Goal: Find specific page/section: Find specific page/section

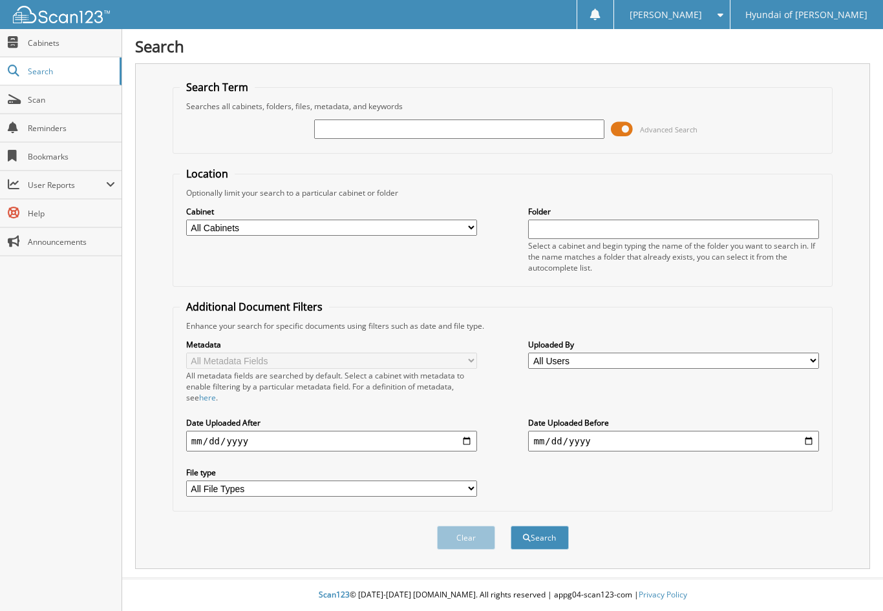
click at [347, 129] on input "text" at bounding box center [459, 129] width 291 height 19
type input "558267"
click at [621, 133] on span at bounding box center [622, 129] width 22 height 19
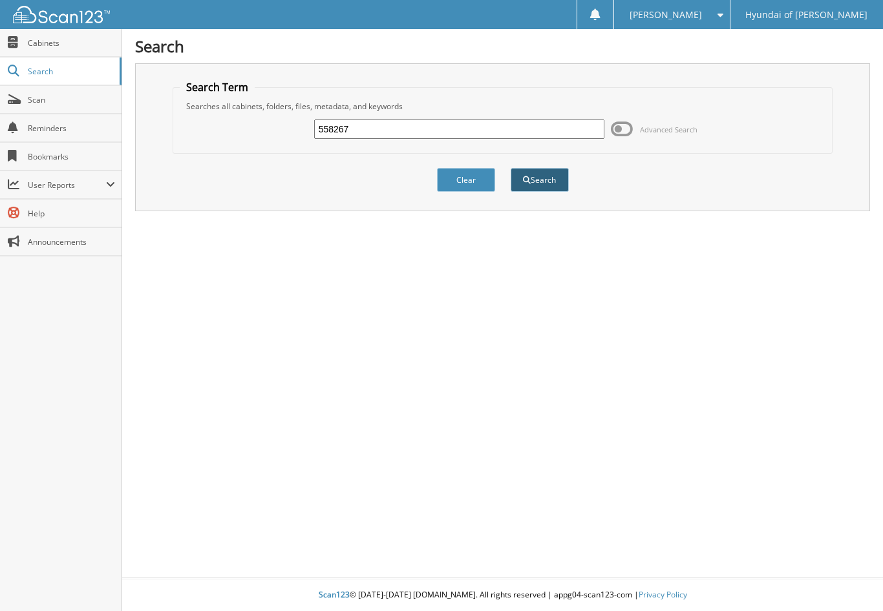
click at [555, 176] on button "Search" at bounding box center [539, 180] width 58 height 24
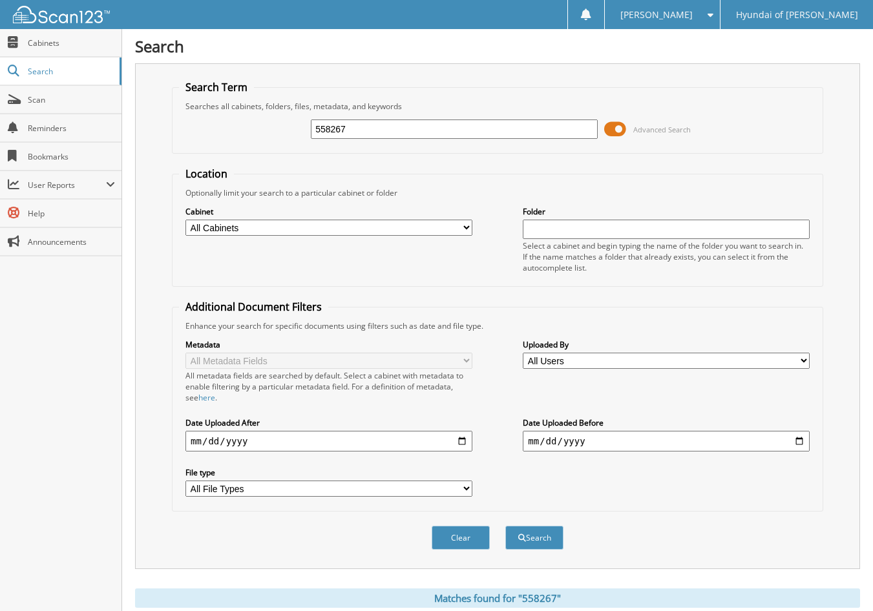
click at [620, 129] on span at bounding box center [615, 129] width 22 height 19
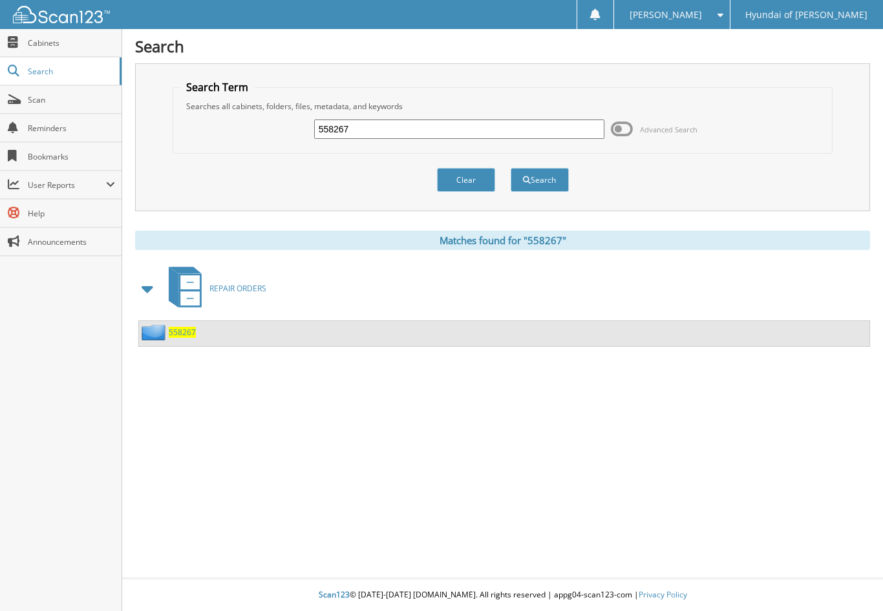
click at [192, 330] on span "558267" at bounding box center [182, 332] width 27 height 11
